Goal: Task Accomplishment & Management: Manage account settings

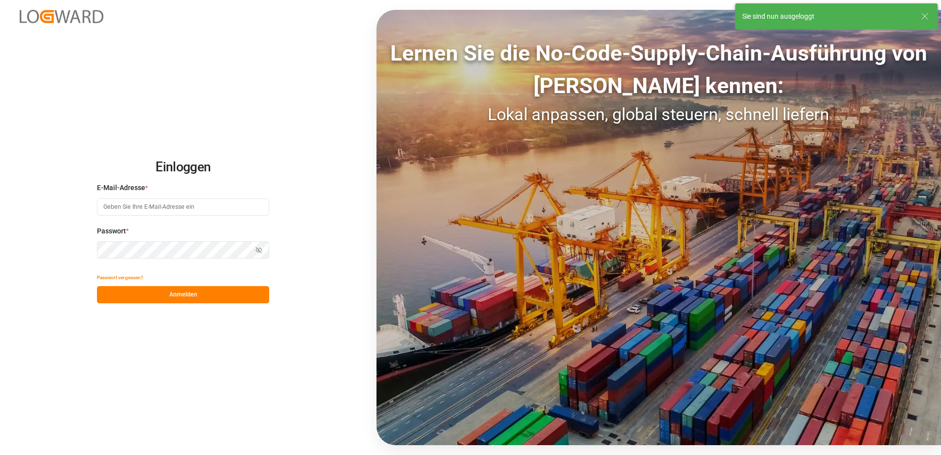
click at [182, 207] on input at bounding box center [183, 206] width 172 height 17
type input "[EMAIL_ADDRESS][PERSON_NAME][DOMAIN_NAME]"
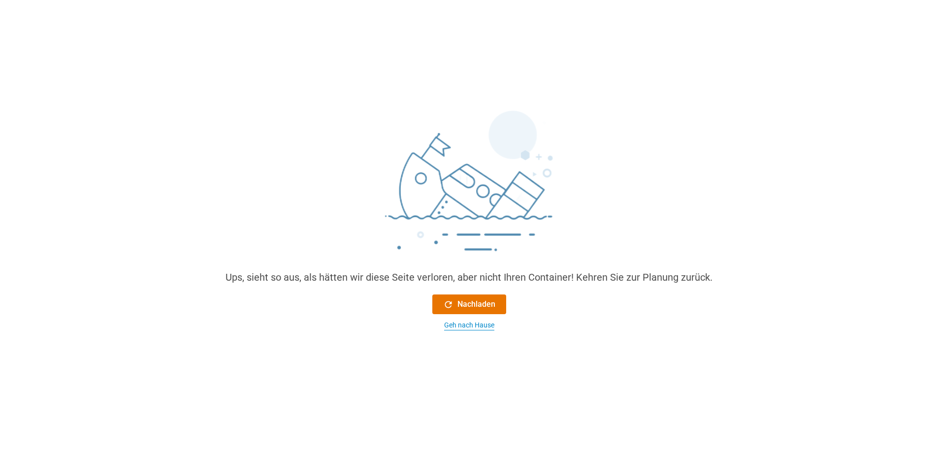
click at [460, 324] on div "Geh nach Hause" at bounding box center [469, 325] width 50 height 10
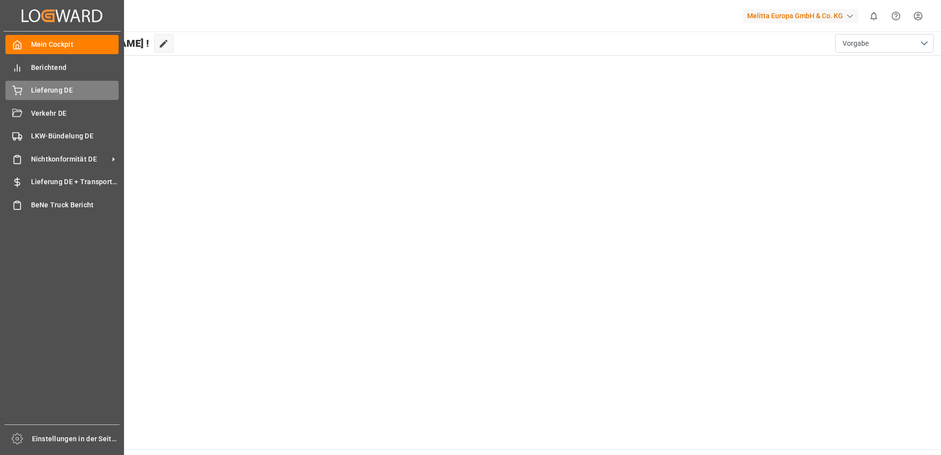
click at [20, 91] on icon at bounding box center [17, 91] width 10 height 10
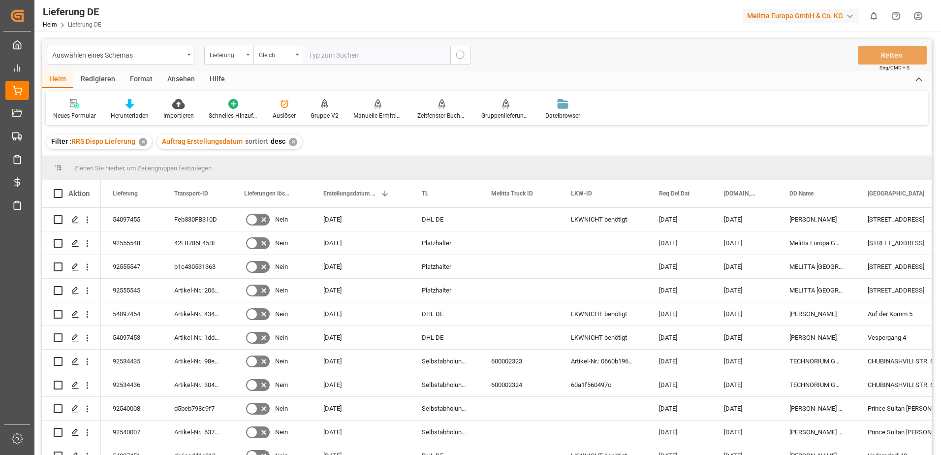
click at [380, 60] on input "text" at bounding box center [377, 55] width 148 height 19
paste input "54093797"
type input "54093797"
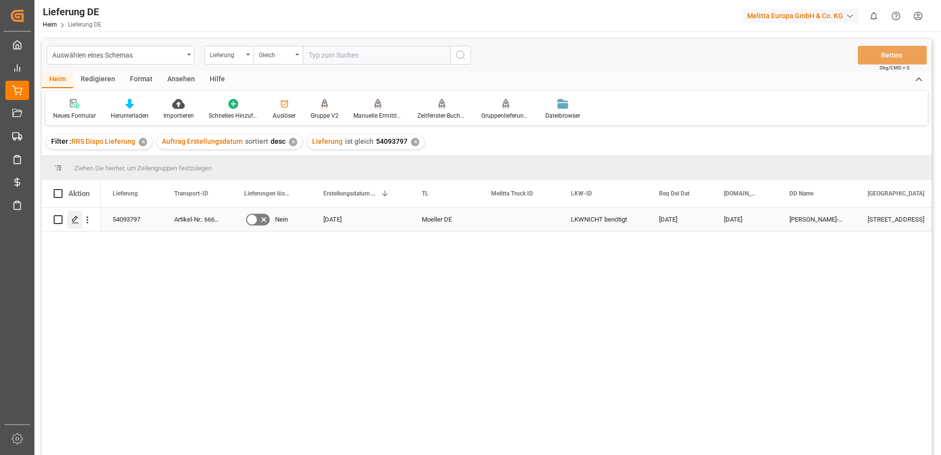
click at [74, 222] on icon "Drücken Sie die Leertaste, um diese Zeile auszuwählen." at bounding box center [75, 220] width 8 height 8
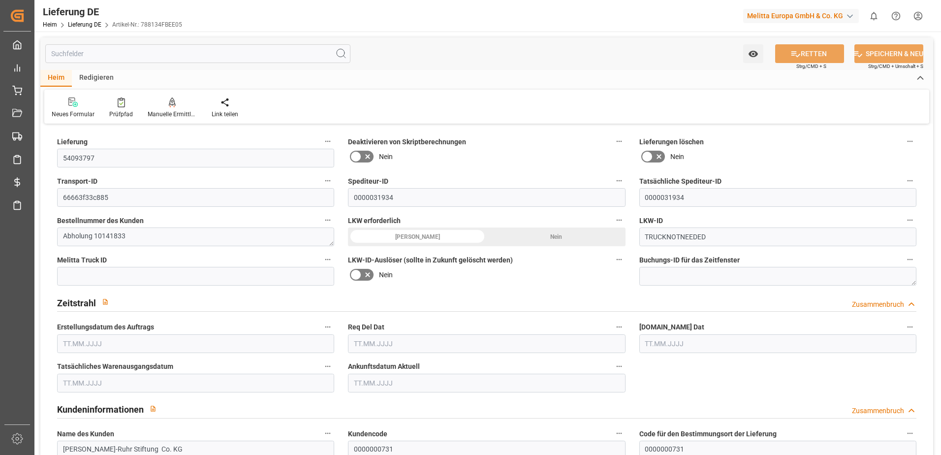
type input "0"
type input "1"
type input "14"
type input "703.041"
type input "0"
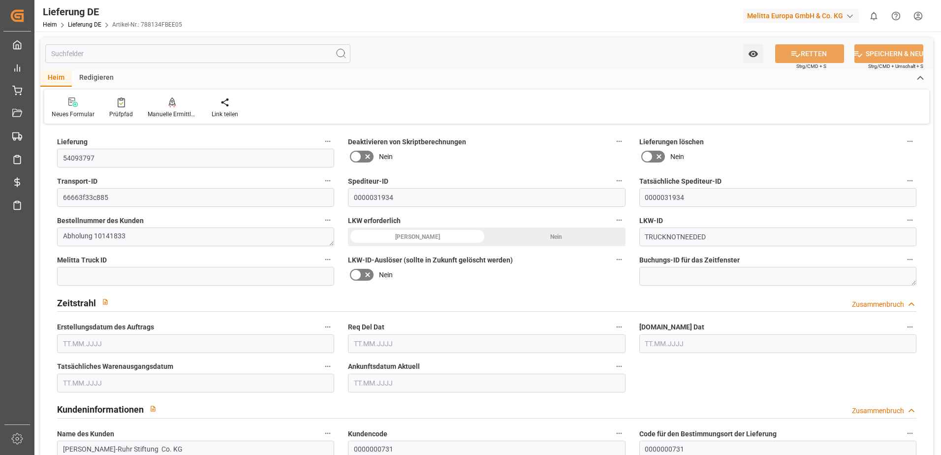
type input "0"
type input "[DATE]"
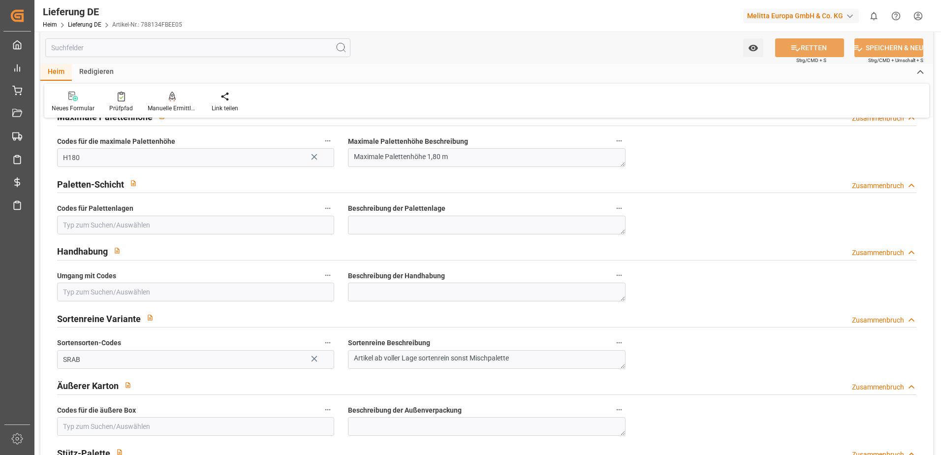
scroll to position [591, 0]
